Goal: Information Seeking & Learning: Learn about a topic

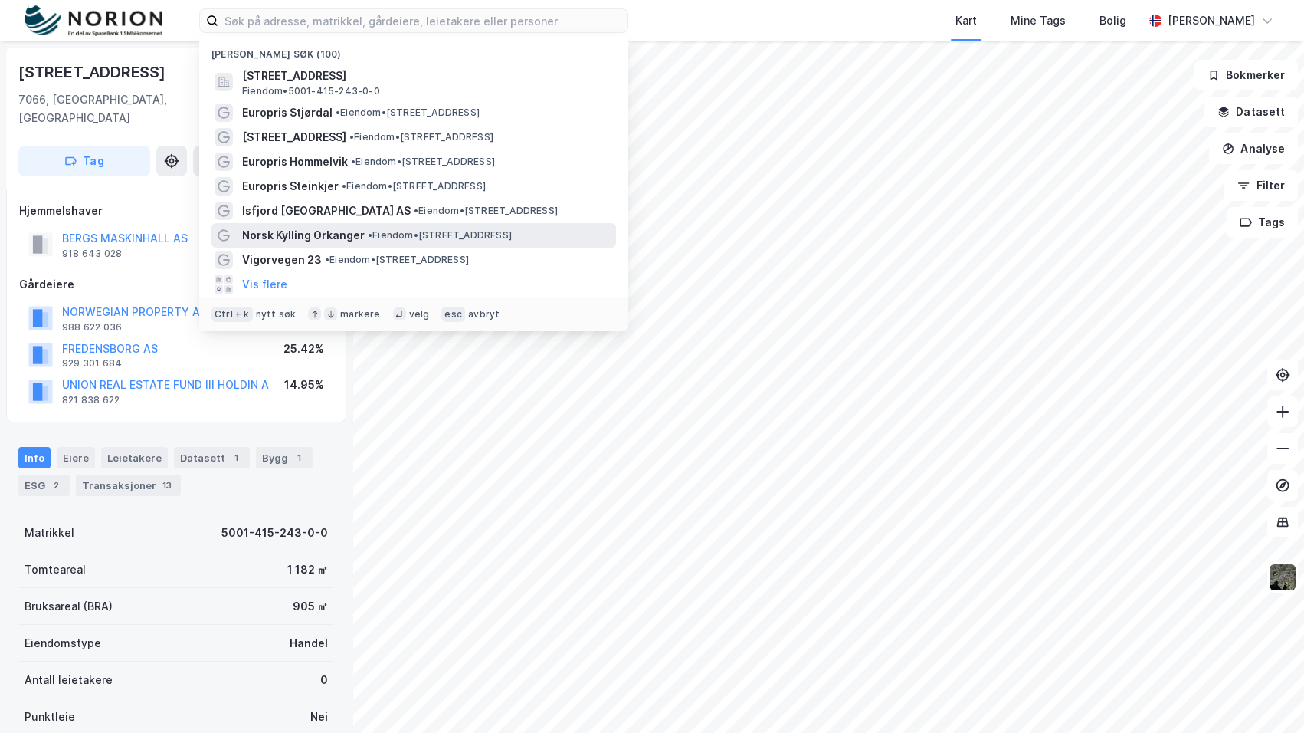
click at [352, 238] on span "Norsk Kylling Orkanger" at bounding box center [303, 235] width 123 height 18
